Goal: Task Accomplishment & Management: Use online tool/utility

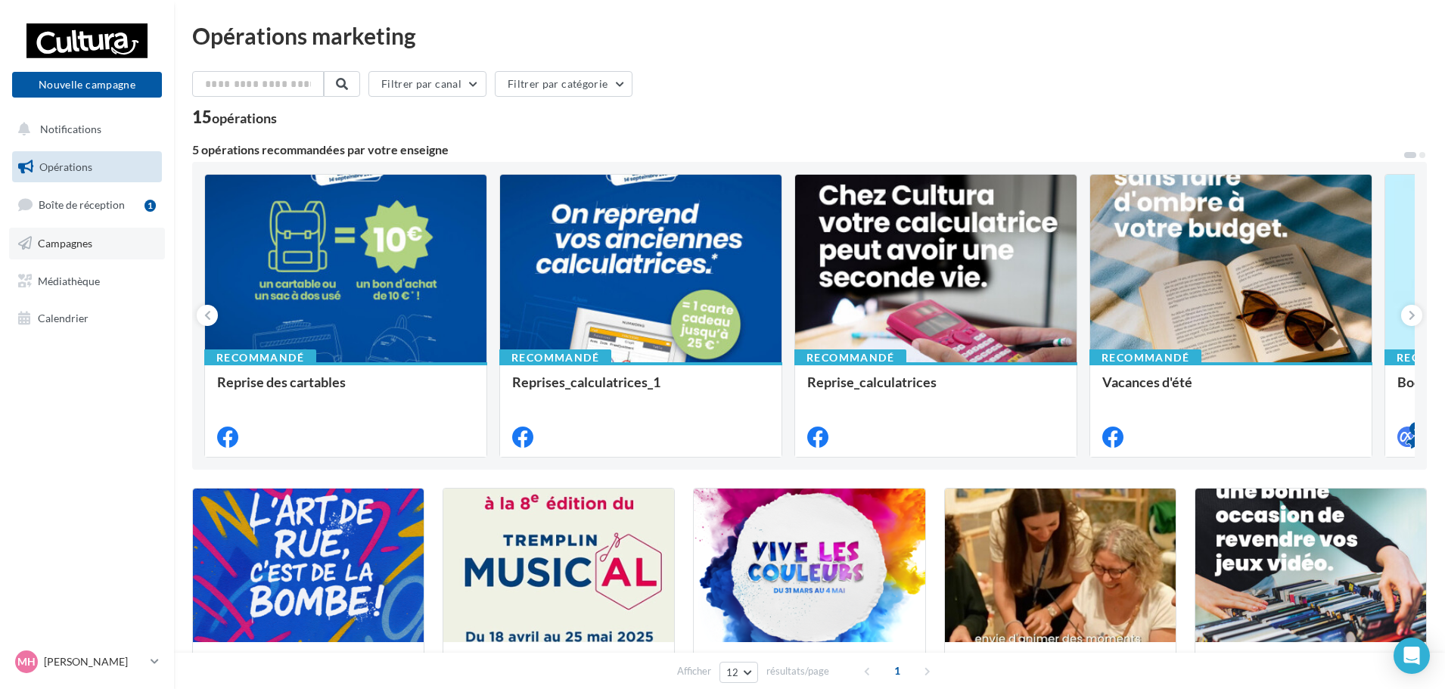
click at [74, 247] on span "Campagnes" at bounding box center [65, 243] width 54 height 13
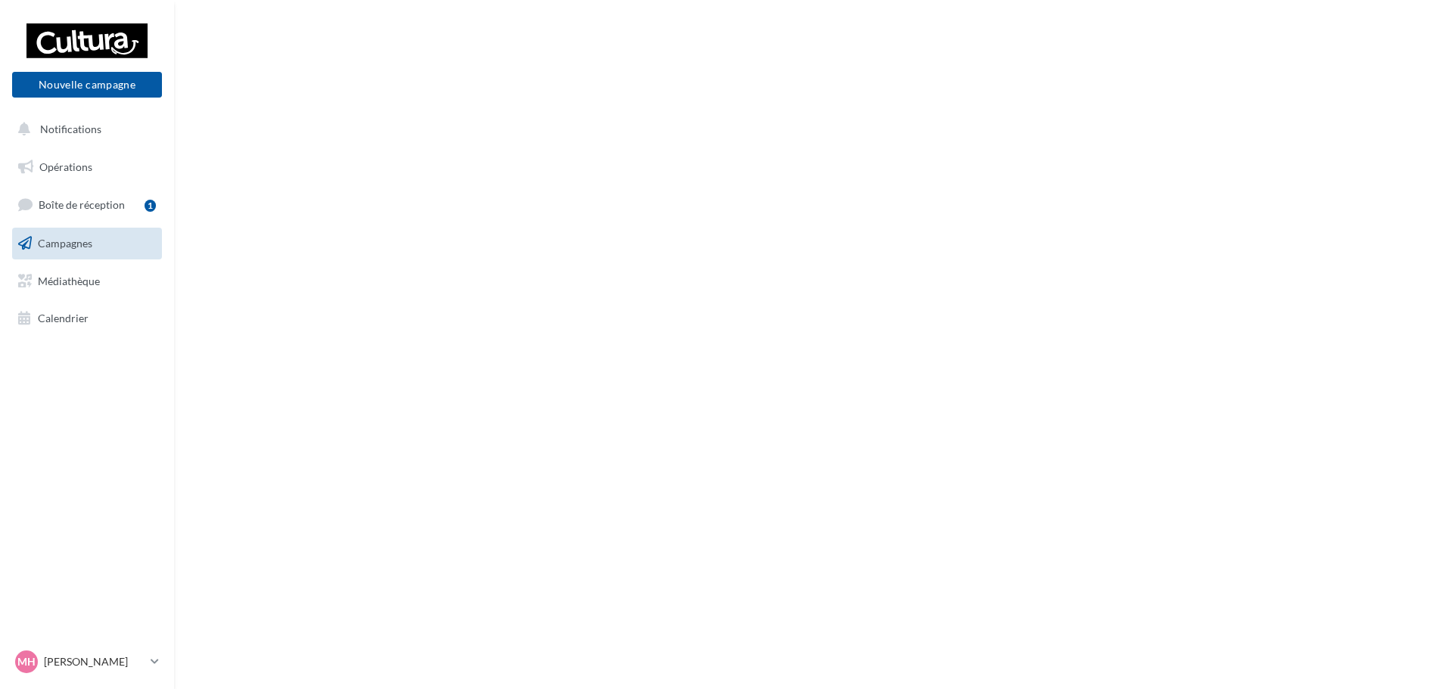
click at [67, 204] on span "Boîte de réception" at bounding box center [82, 204] width 86 height 13
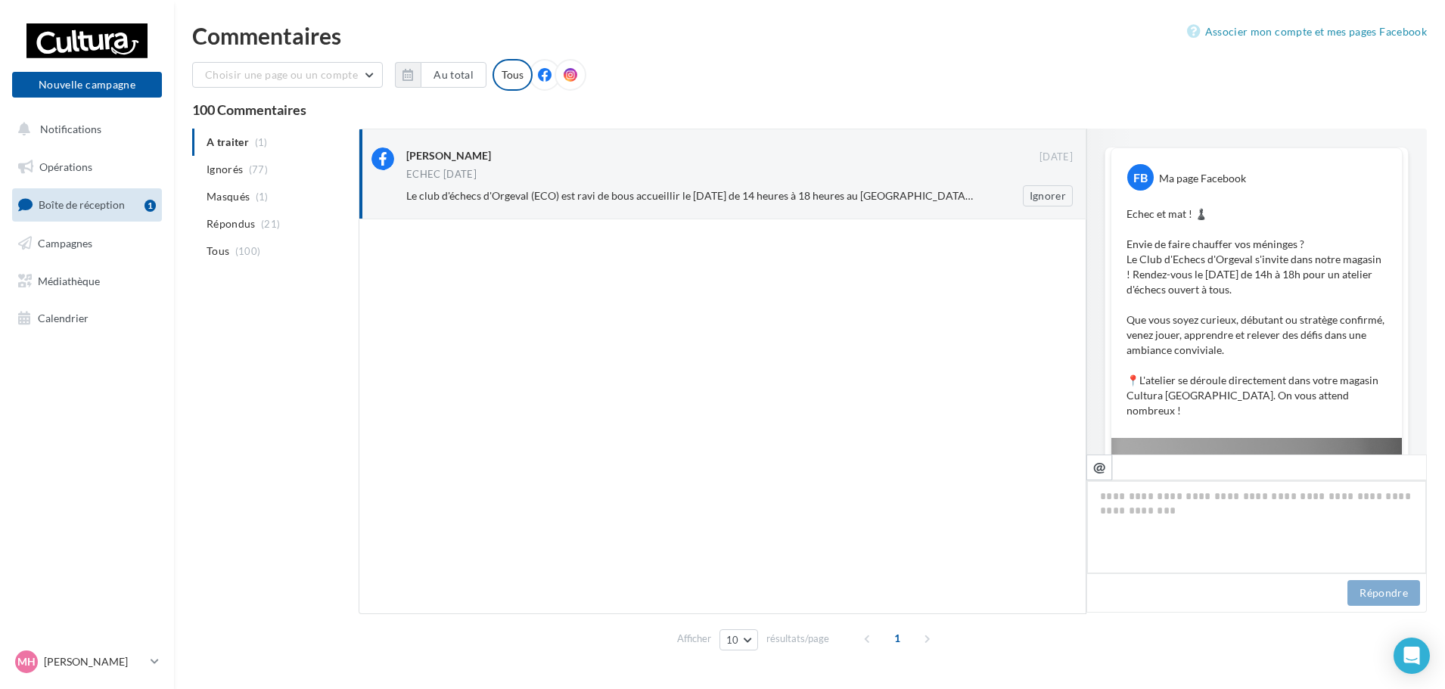
scroll to position [483, 0]
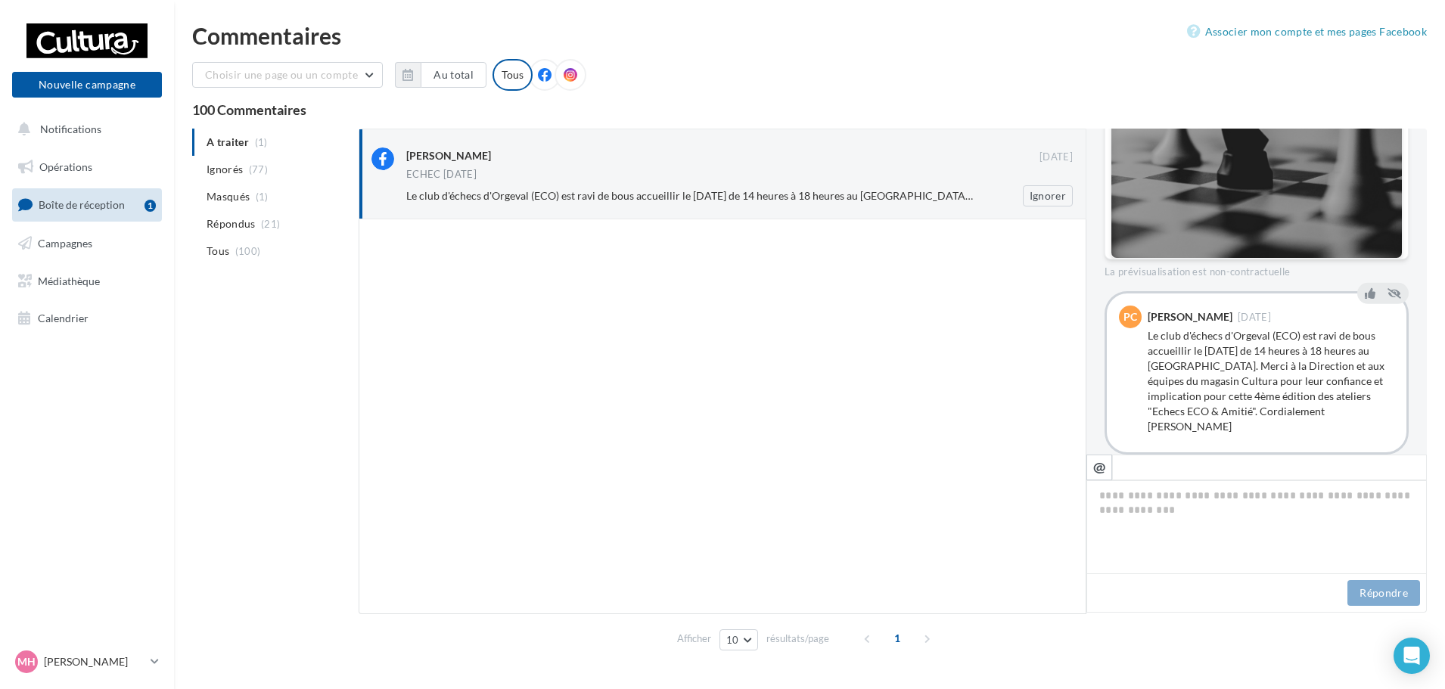
click at [689, 196] on span "Le club d'échecs d'Orgeval (ECO) est ravi de bous accueillir le samedi 4 octobr…" at bounding box center [1115, 195] width 1419 height 13
click at [91, 233] on link "Campagnes" at bounding box center [87, 244] width 156 height 32
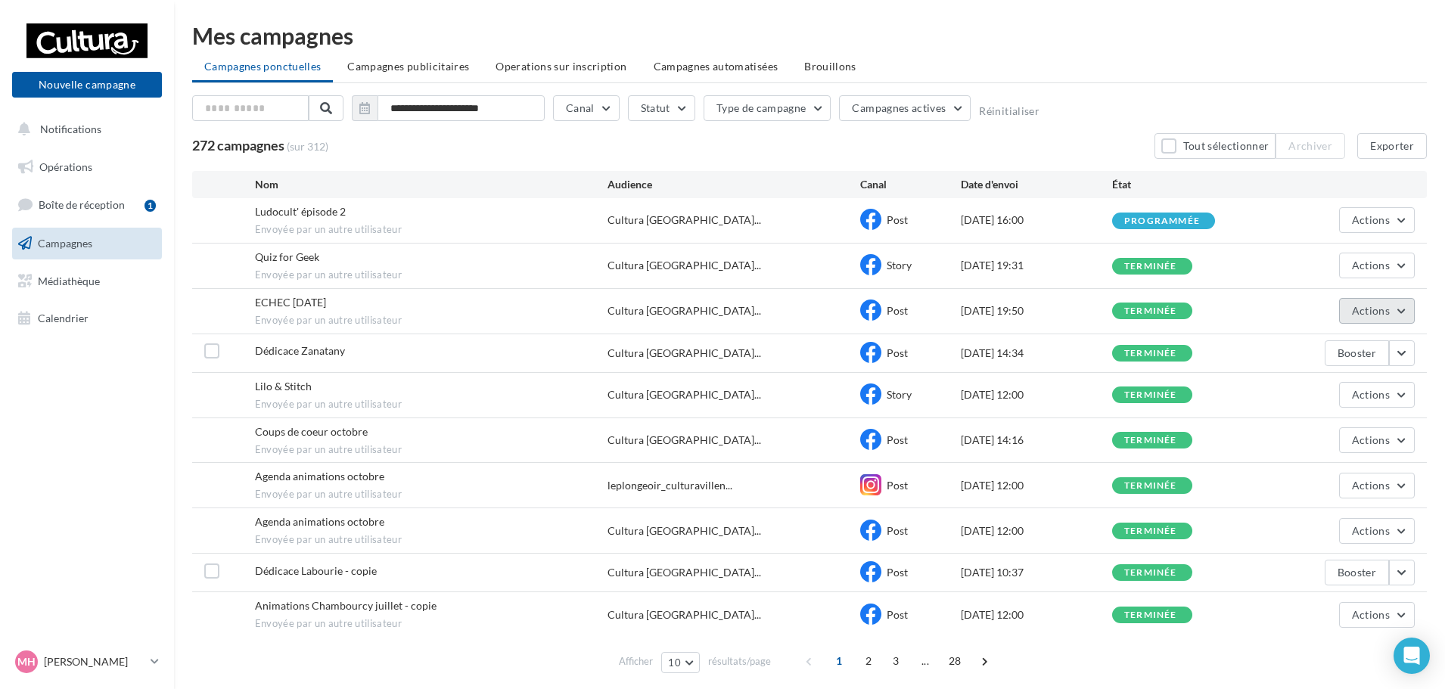
click at [1390, 300] on button "Actions" at bounding box center [1377, 311] width 76 height 26
click at [1356, 340] on button "Voir les résultats" at bounding box center [1339, 346] width 151 height 39
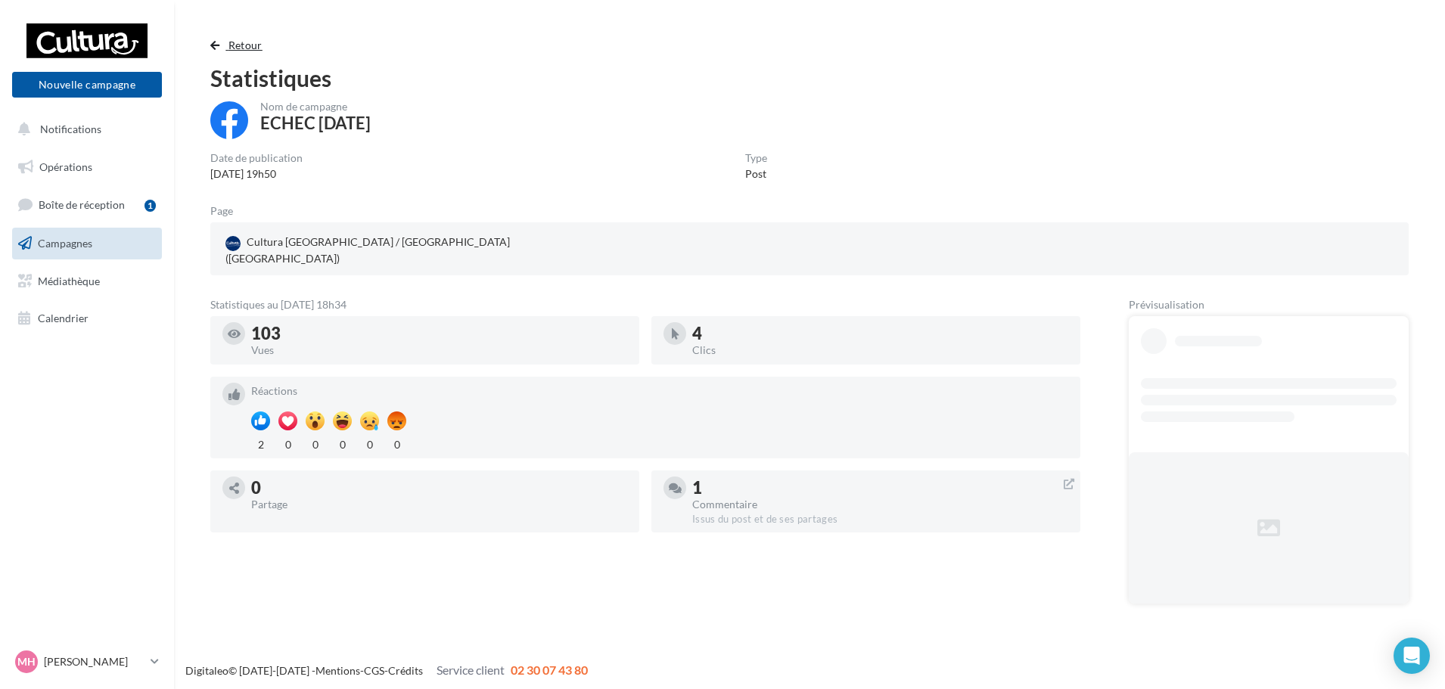
click at [213, 43] on span "button" at bounding box center [214, 45] width 9 height 11
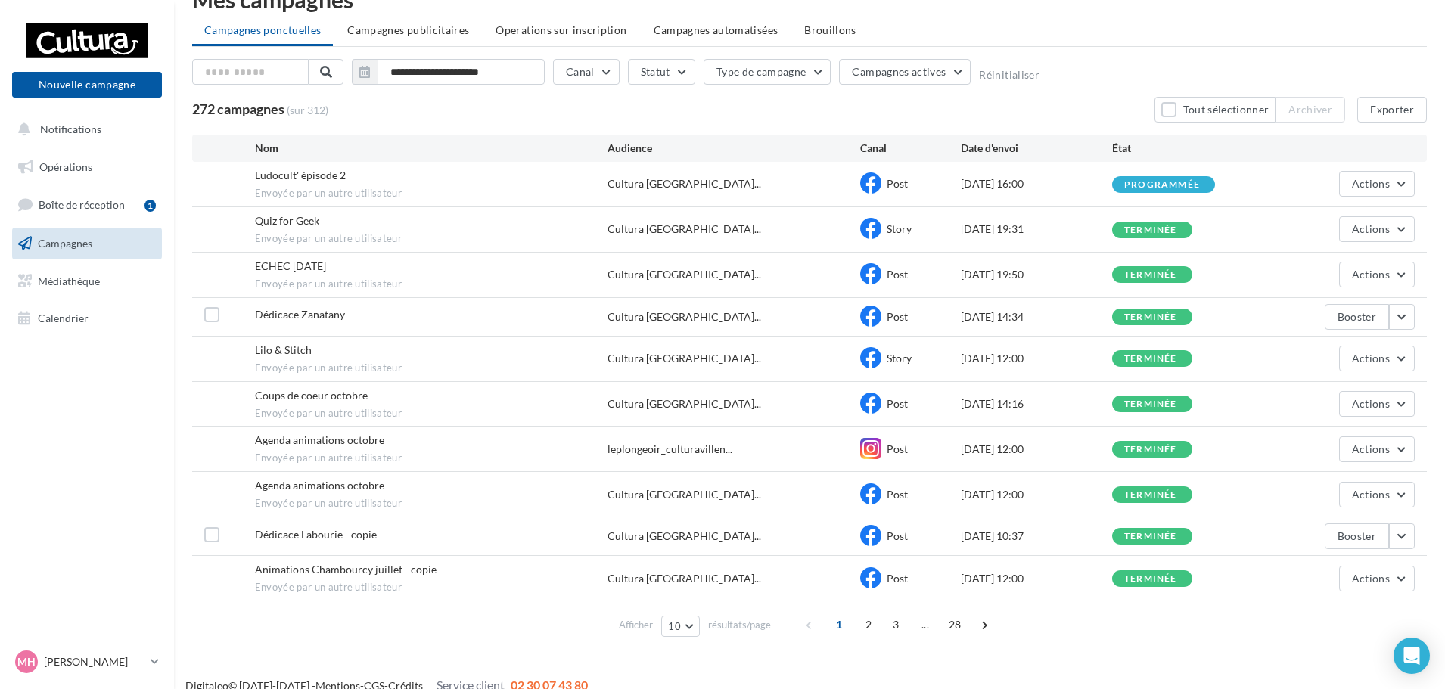
scroll to position [55, 0]
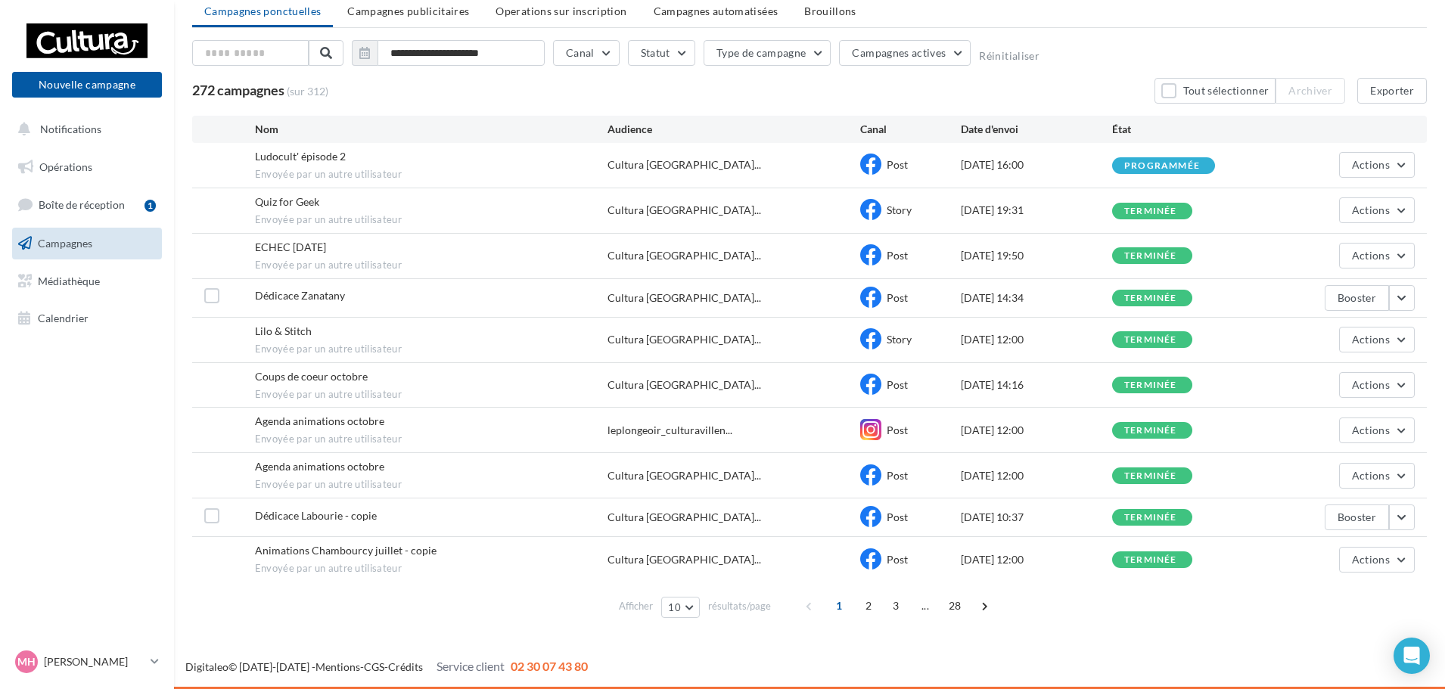
click at [1416, 375] on div "Coups de coeur octobre Envoyée par un autre utilisateur Cultura [GEOGRAPHIC_DAT…" at bounding box center [809, 385] width 1235 height 45
click at [1400, 381] on button "Actions" at bounding box center [1377, 385] width 76 height 26
click at [1329, 427] on button "Voir les résultats" at bounding box center [1339, 420] width 151 height 39
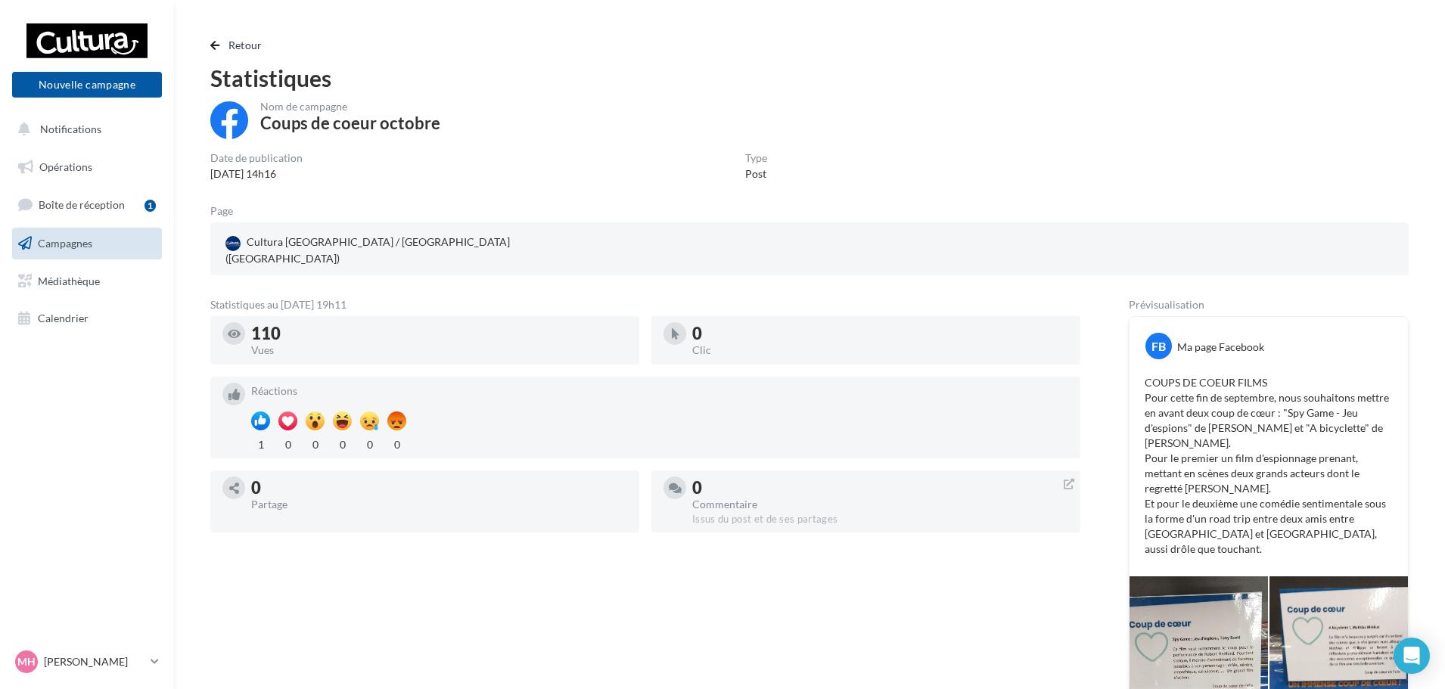
click at [209, 46] on div "Retour Statistiques Nom de campagne Coups de coeur octobre Date de publication …" at bounding box center [809, 455] width 1235 height 839
click at [213, 45] on span "button" at bounding box center [214, 45] width 9 height 11
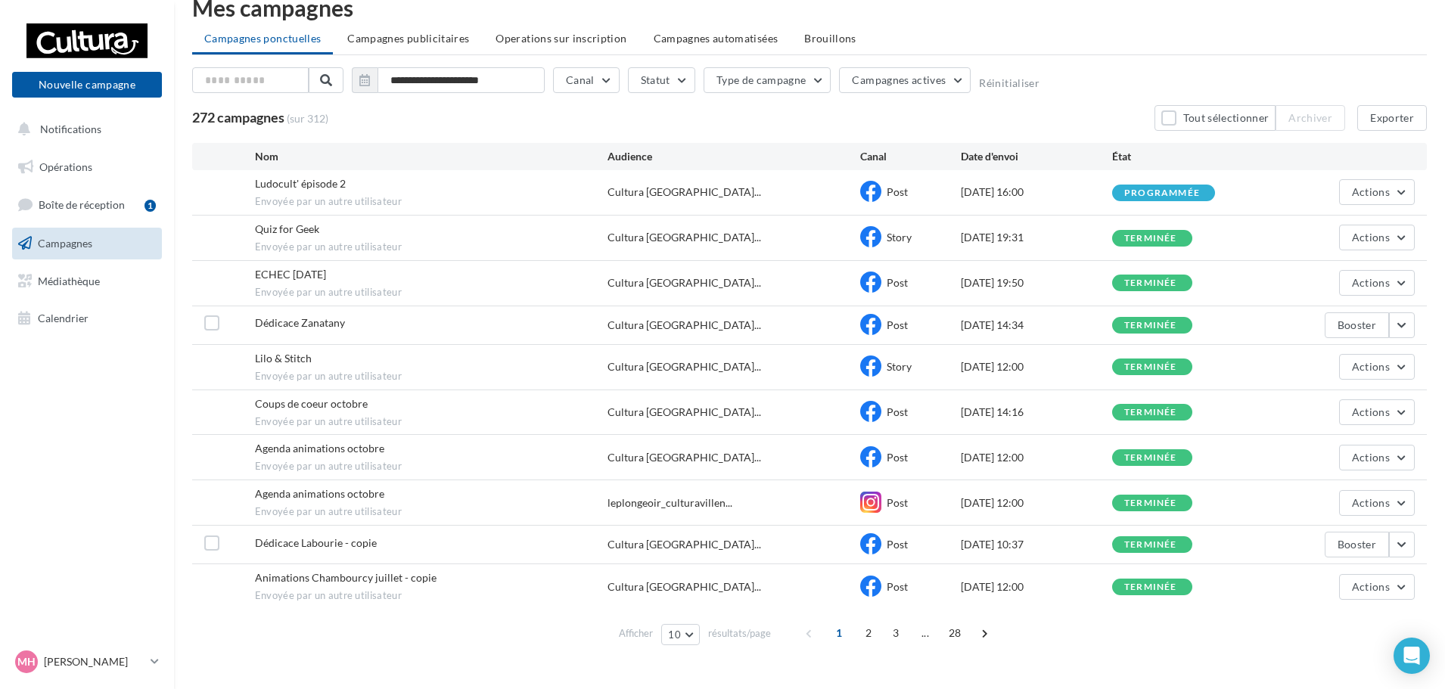
scroll to position [55, 0]
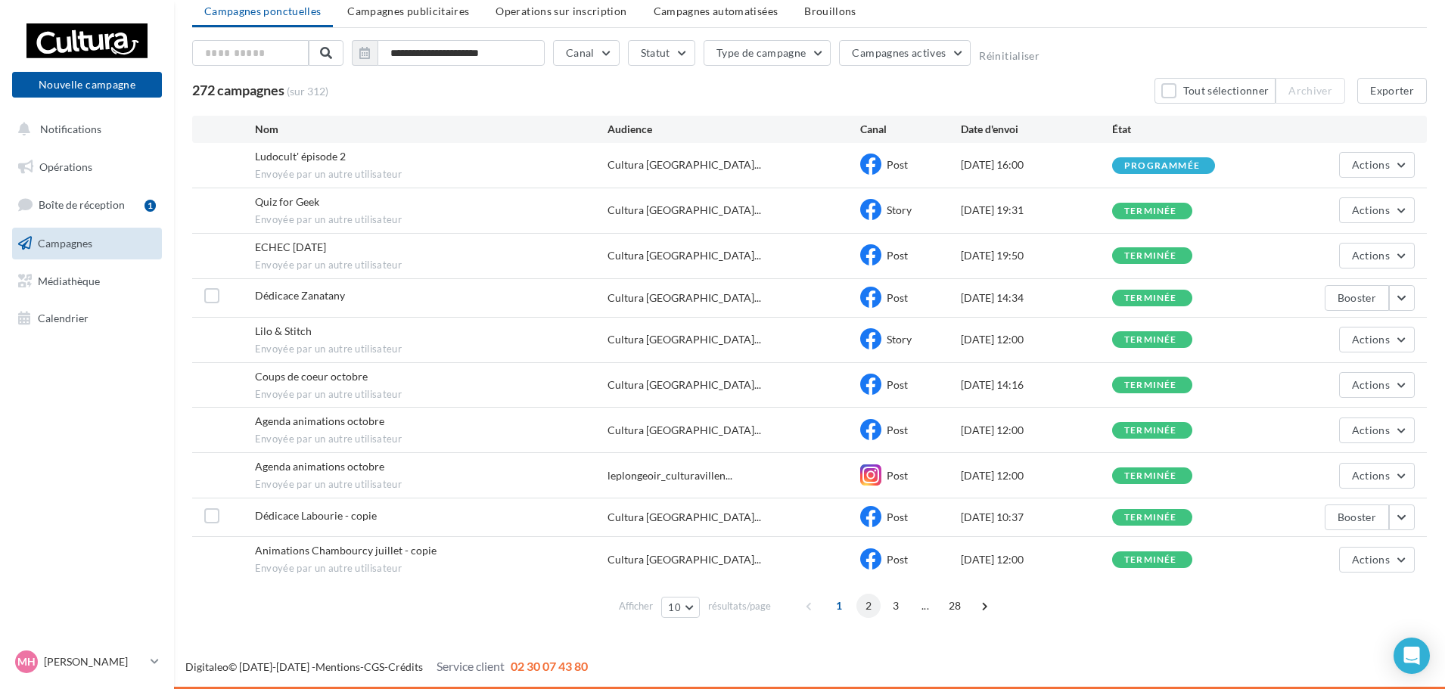
click at [868, 602] on span "2" at bounding box center [868, 606] width 24 height 24
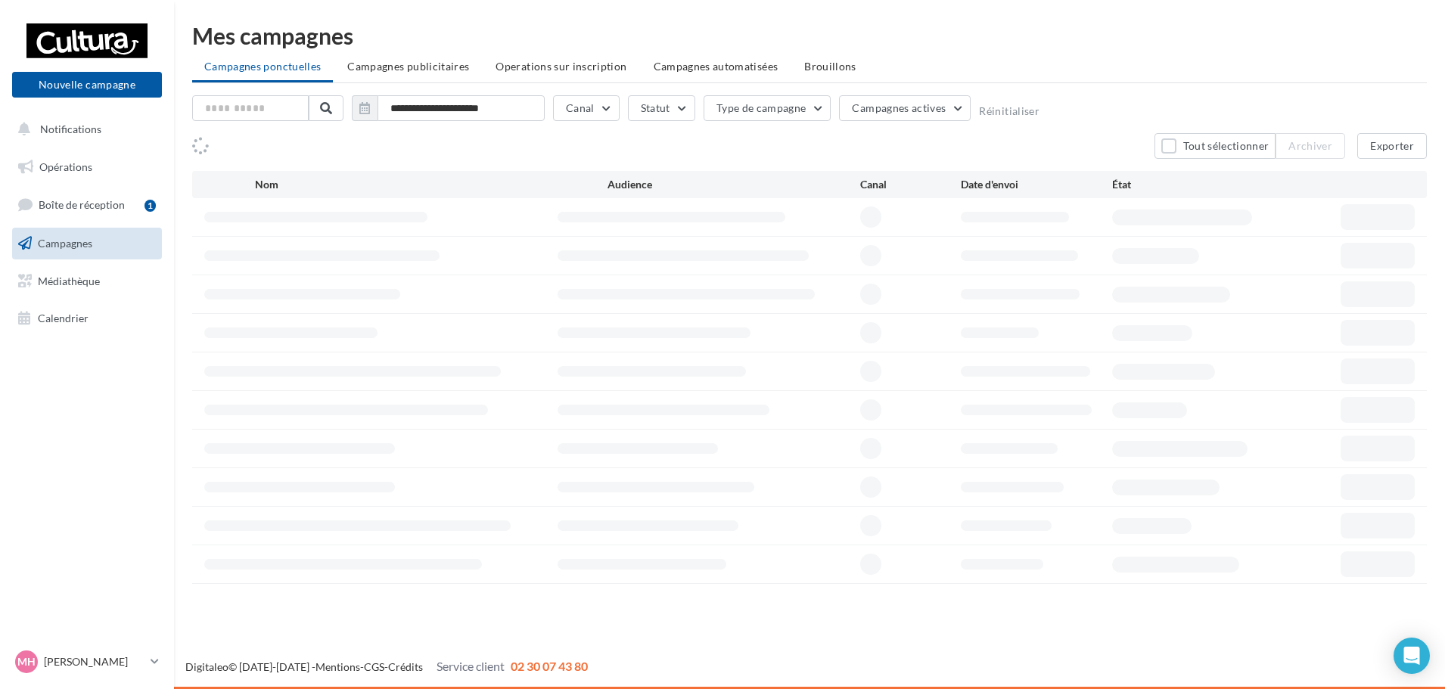
scroll to position [0, 0]
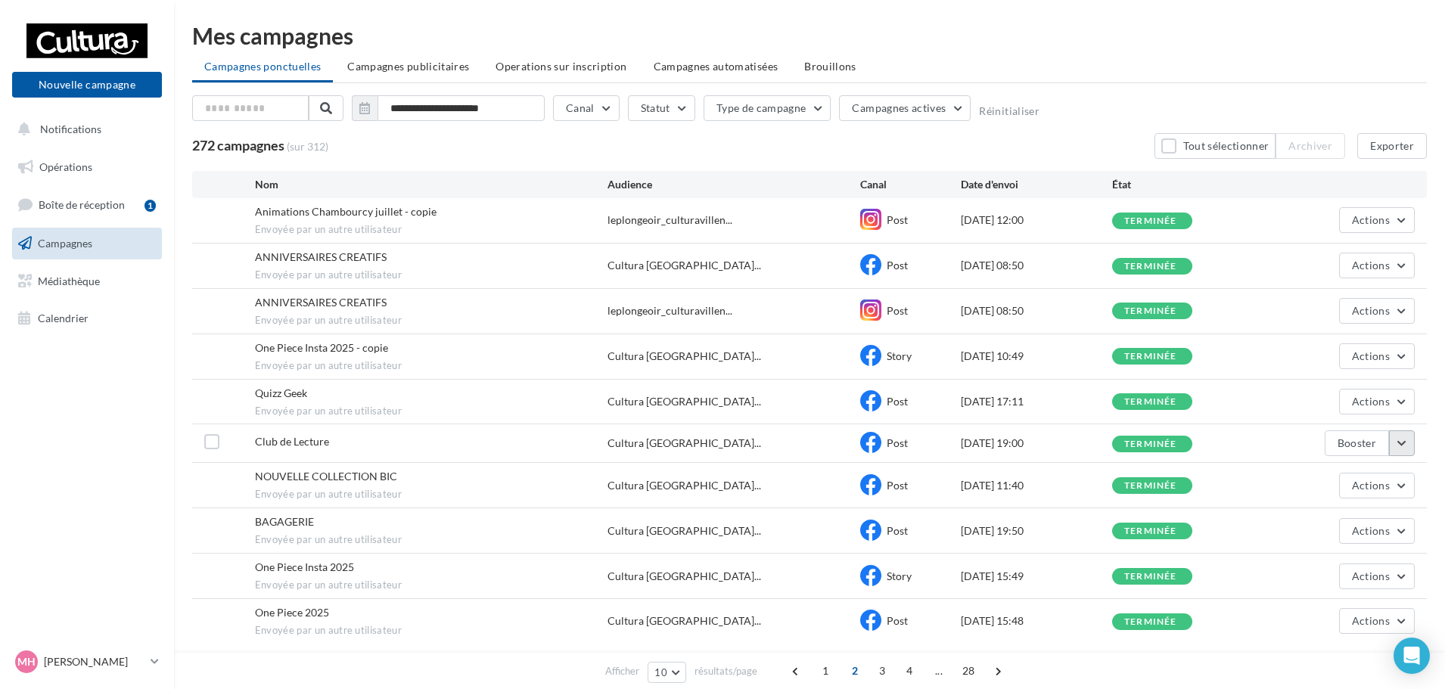
click at [1414, 437] on button "button" at bounding box center [1402, 444] width 26 height 26
click at [1332, 472] on button "Voir les résultats" at bounding box center [1339, 478] width 151 height 39
